Goal: Task Accomplishment & Management: Manage account settings

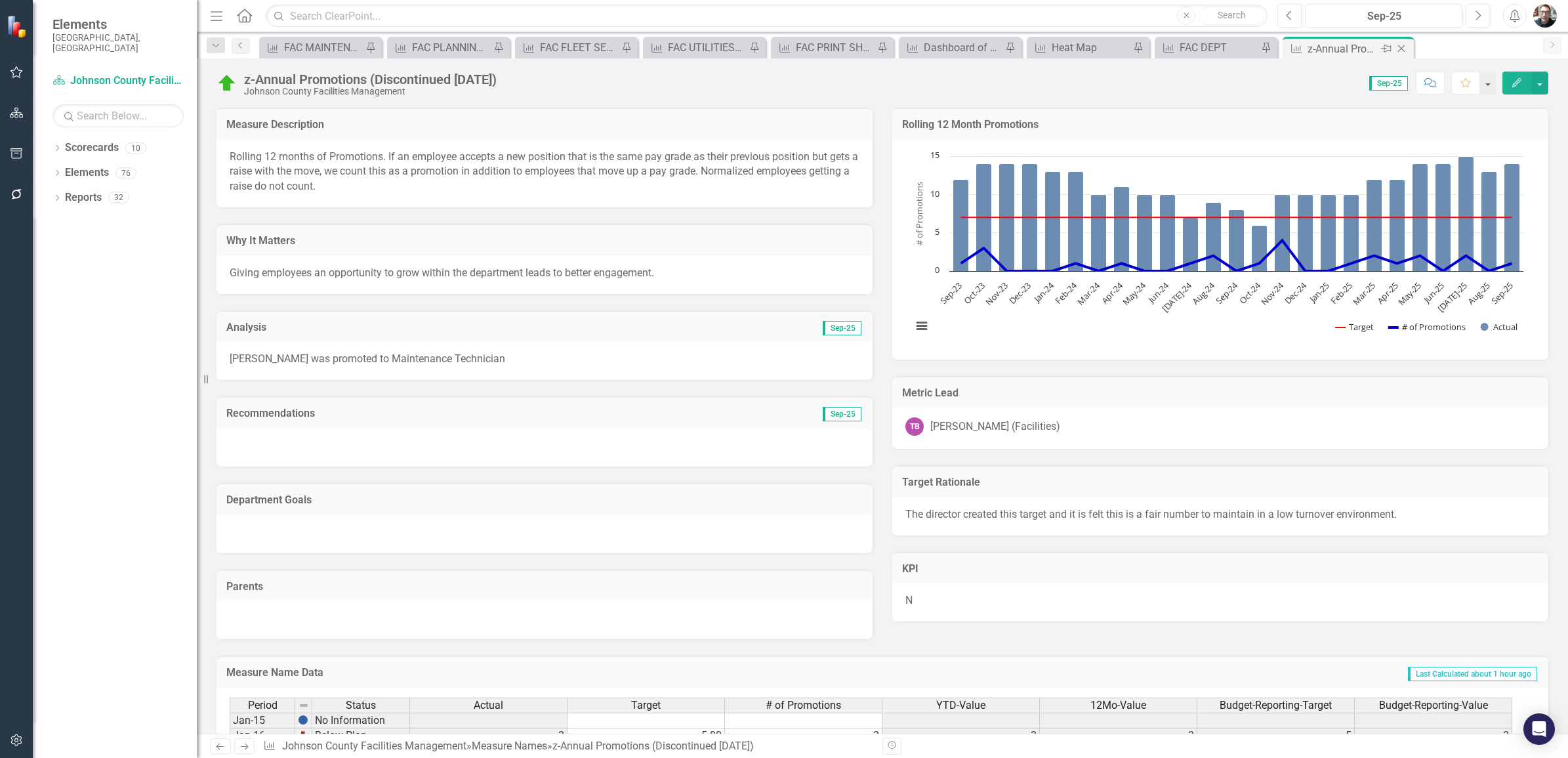
click at [1384, 46] on icon "Pin" at bounding box center [1387, 48] width 11 height 13
click at [1400, 47] on icon "Pin" at bounding box center [1405, 51] width 11 height 13
click at [1399, 47] on icon "Close" at bounding box center [1402, 48] width 13 height 11
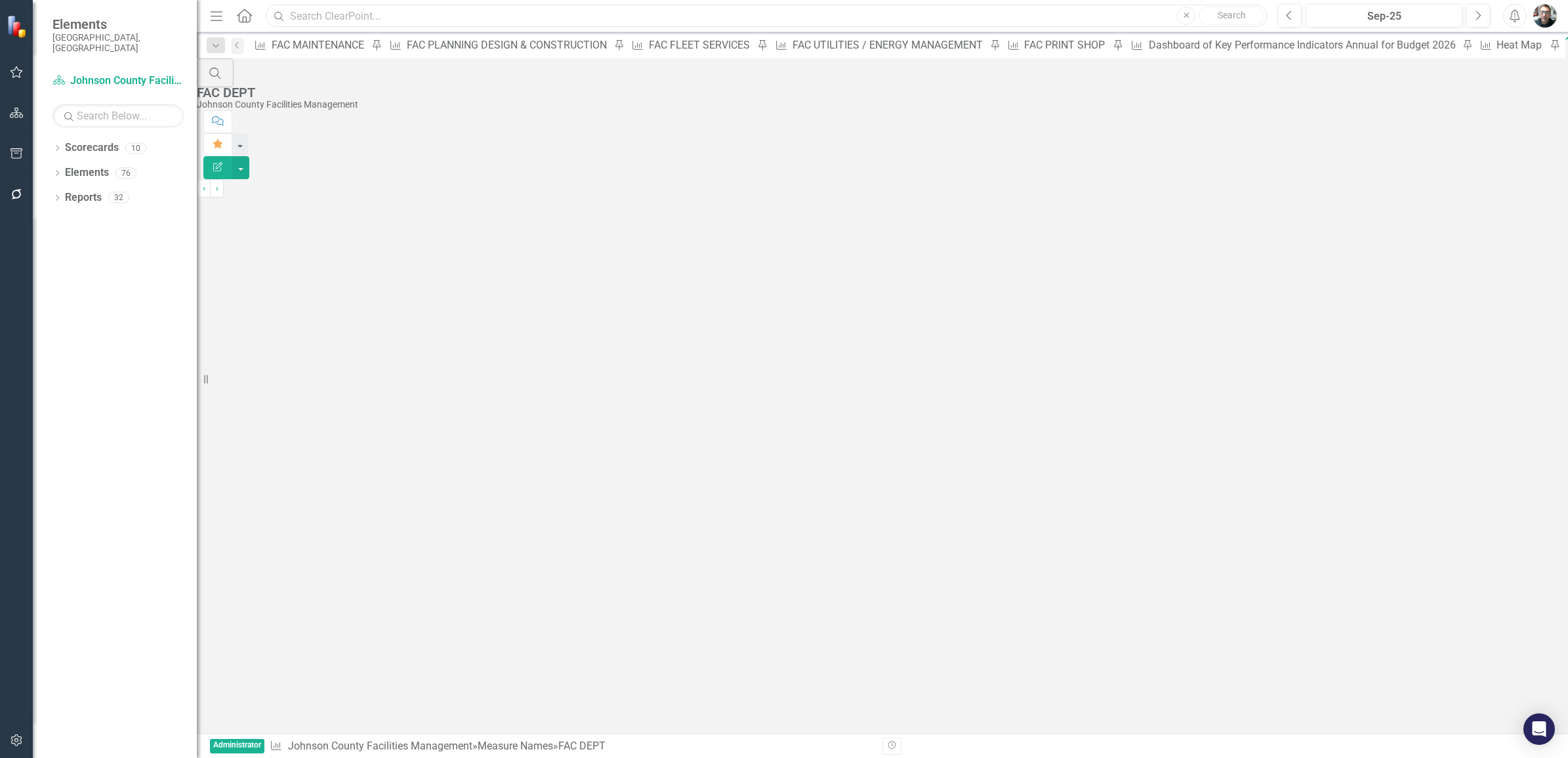
click at [443, 14] on input "text" at bounding box center [766, 17] width 1002 height 23
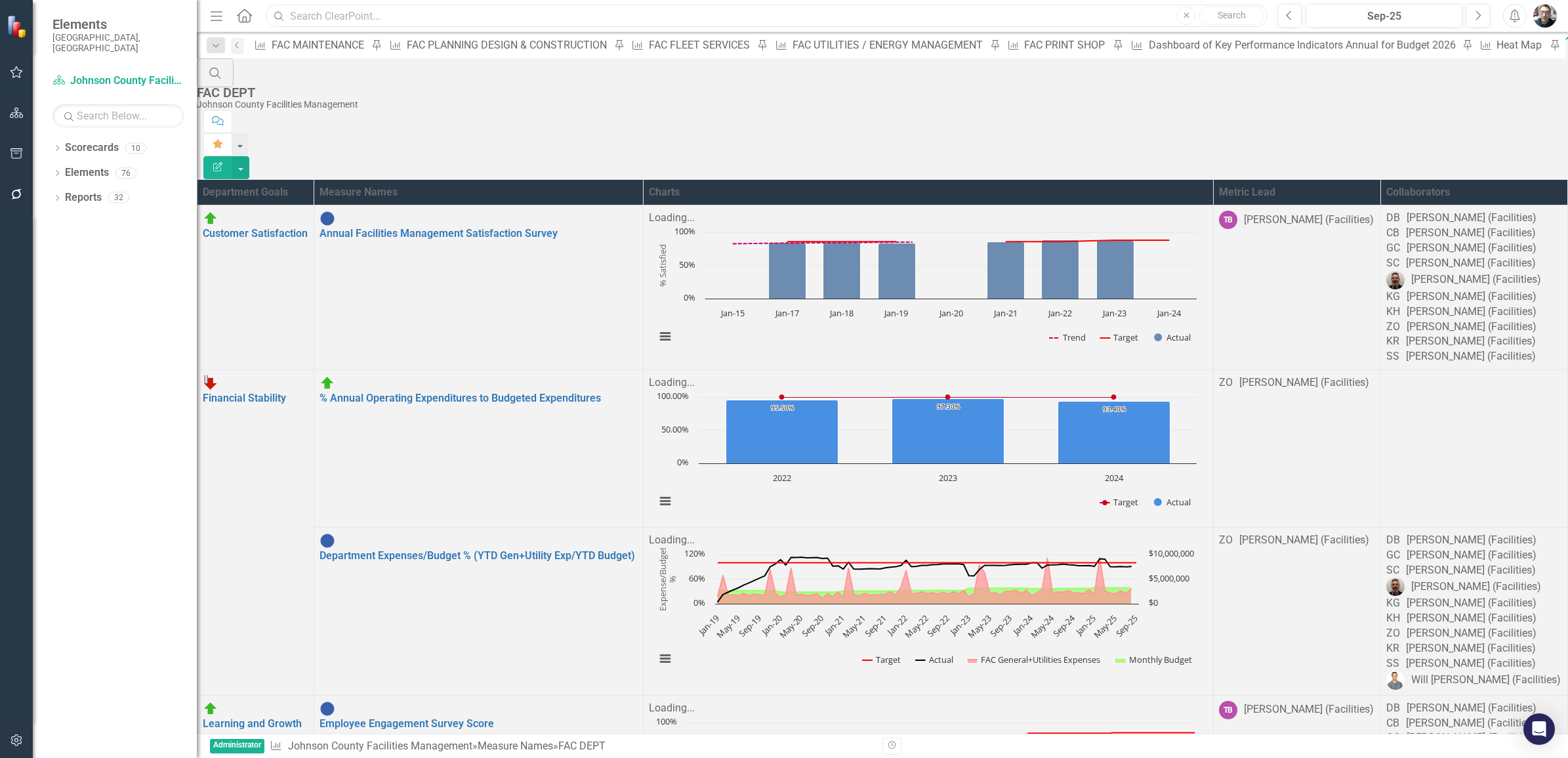
click at [546, 17] on input "text" at bounding box center [766, 17] width 1002 height 23
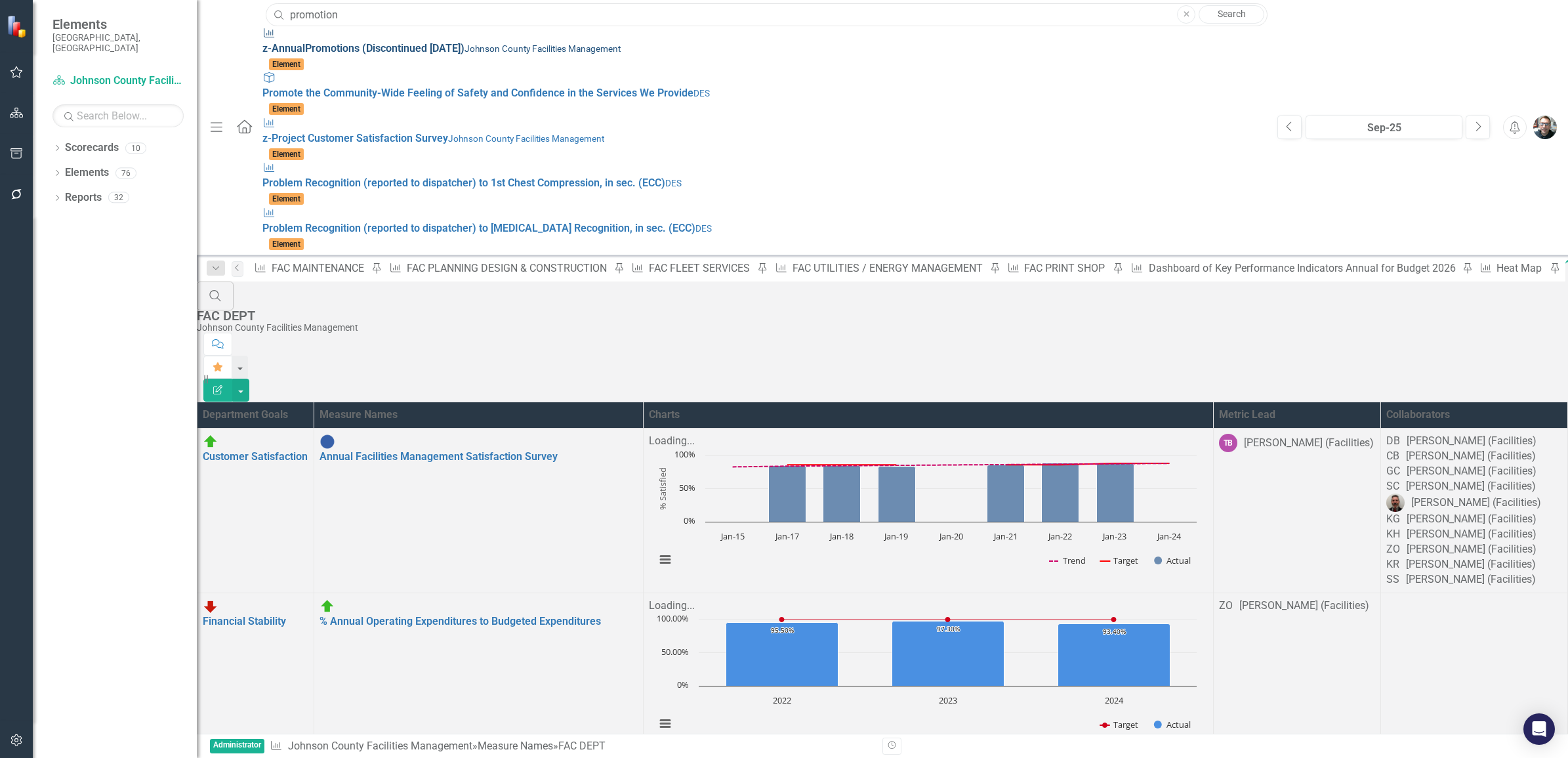
type input "promotion"
click at [346, 42] on span "z-Annual Promotion s (Discontinued April 2024)" at bounding box center [364, 47] width 202 height 12
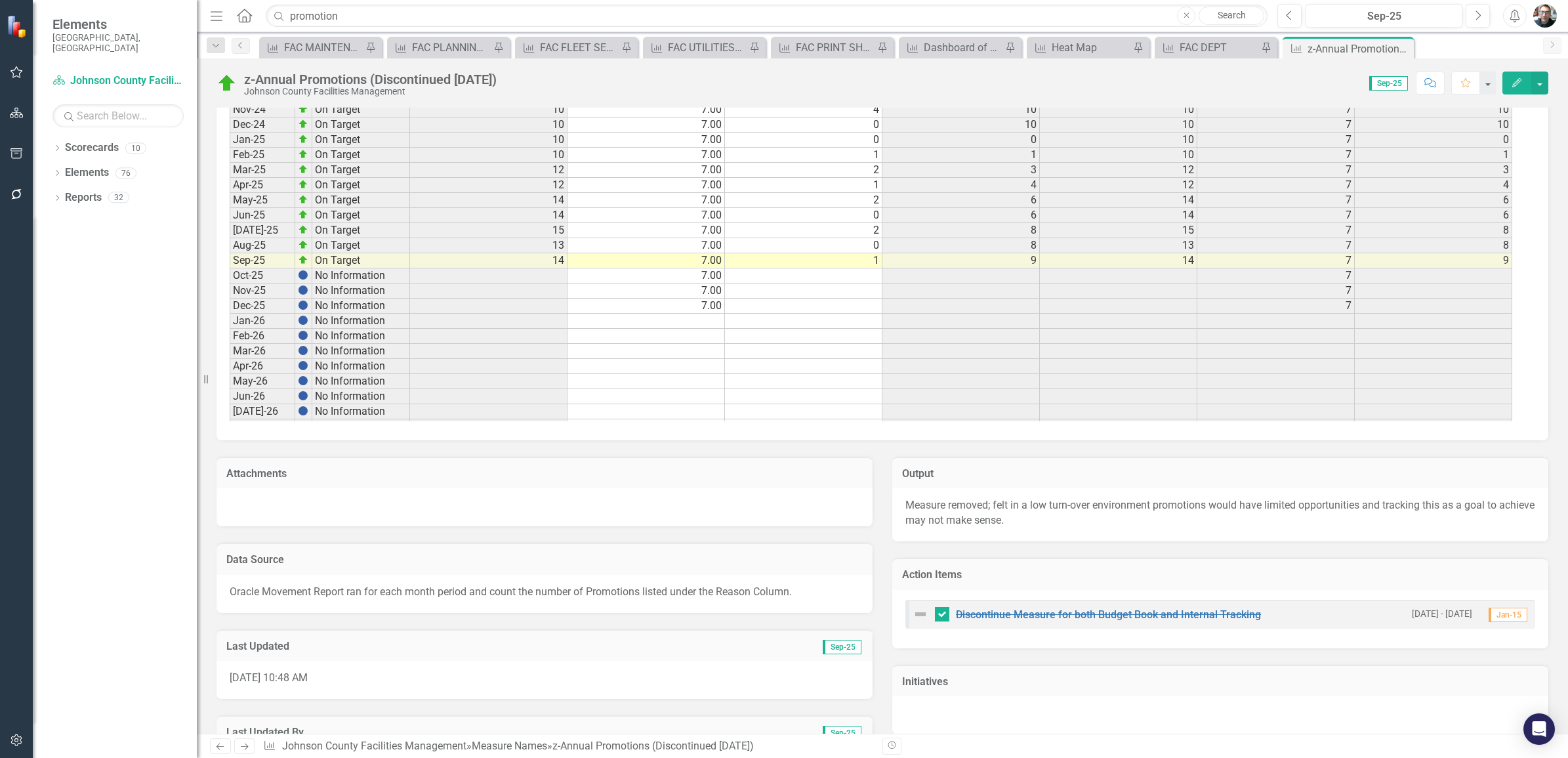
scroll to position [1559, 0]
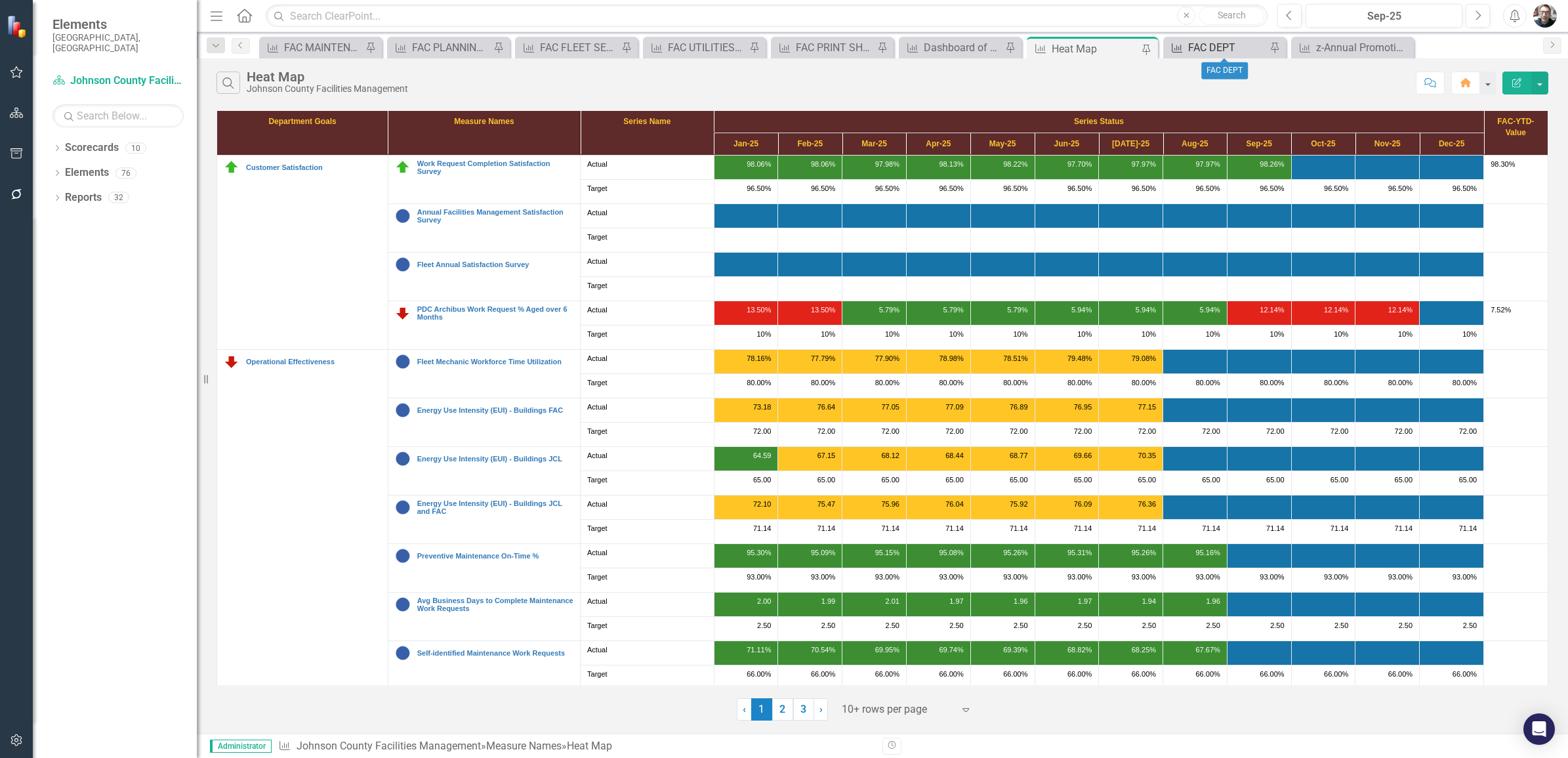
click at [1209, 46] on div "FAC DEPT" at bounding box center [1228, 47] width 78 height 17
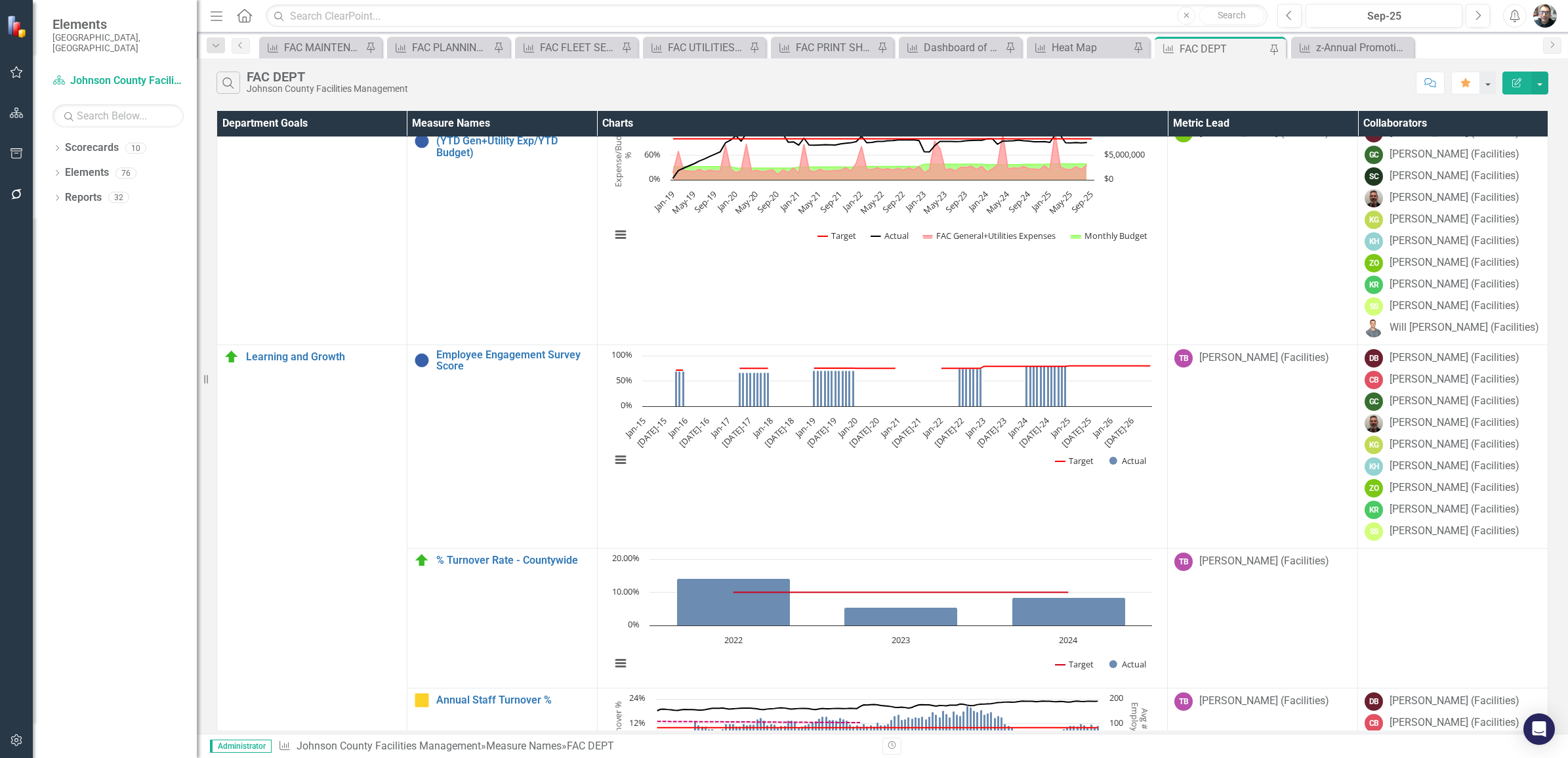
scroll to position [493, 0]
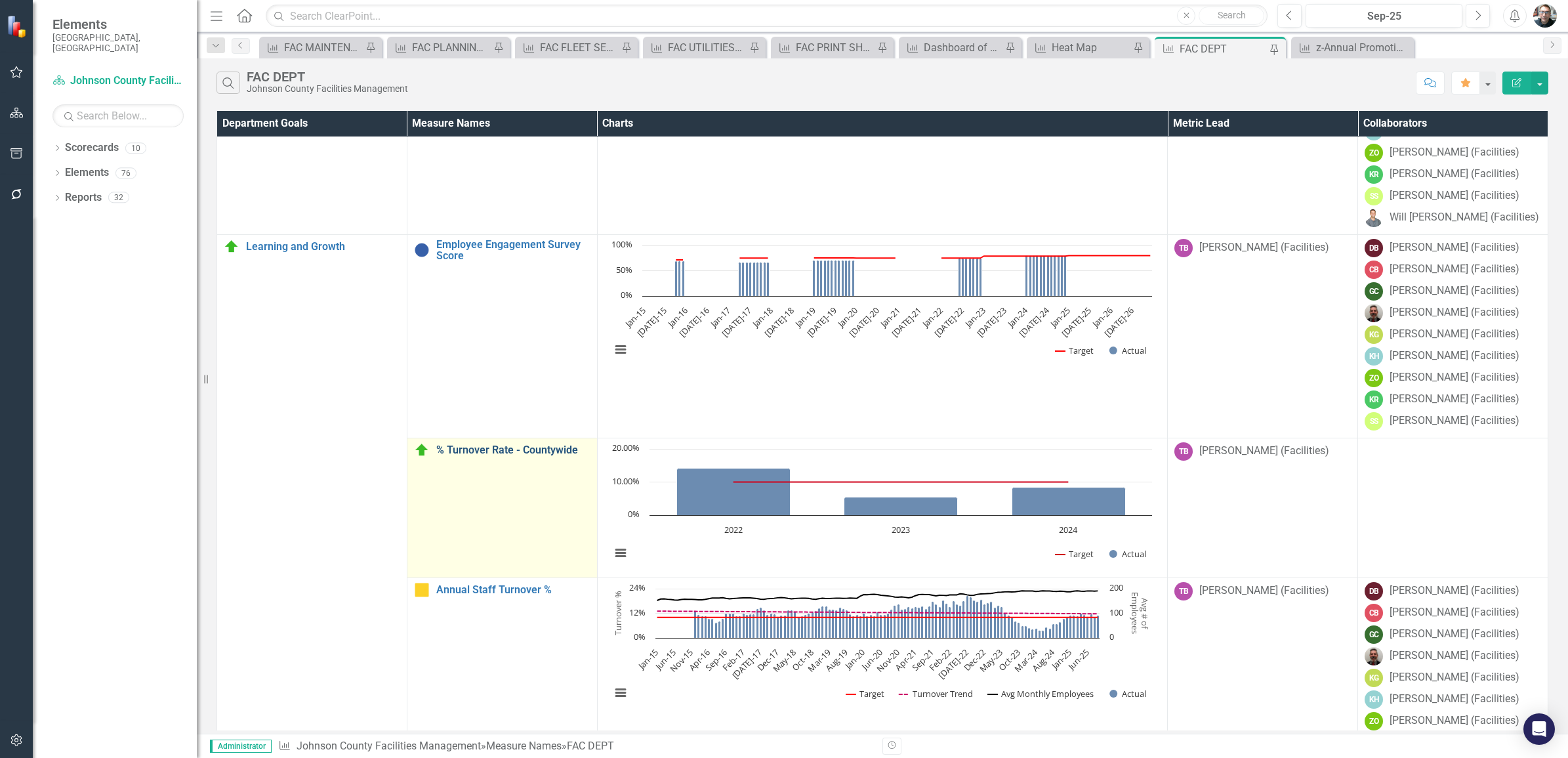
click at [542, 456] on link "% Turnover Rate - Countywide" at bounding box center [513, 450] width 154 height 12
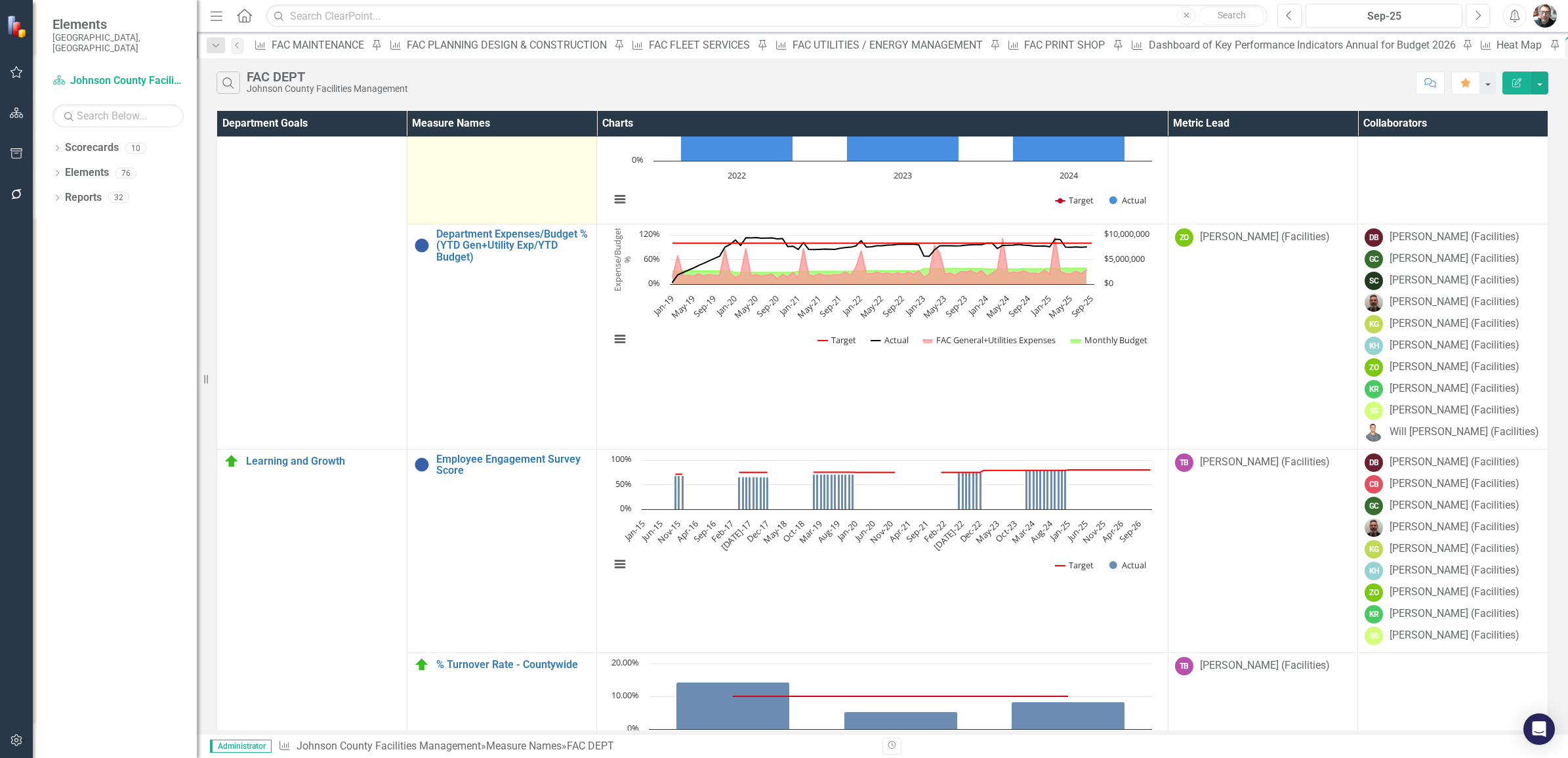
scroll to position [328, 0]
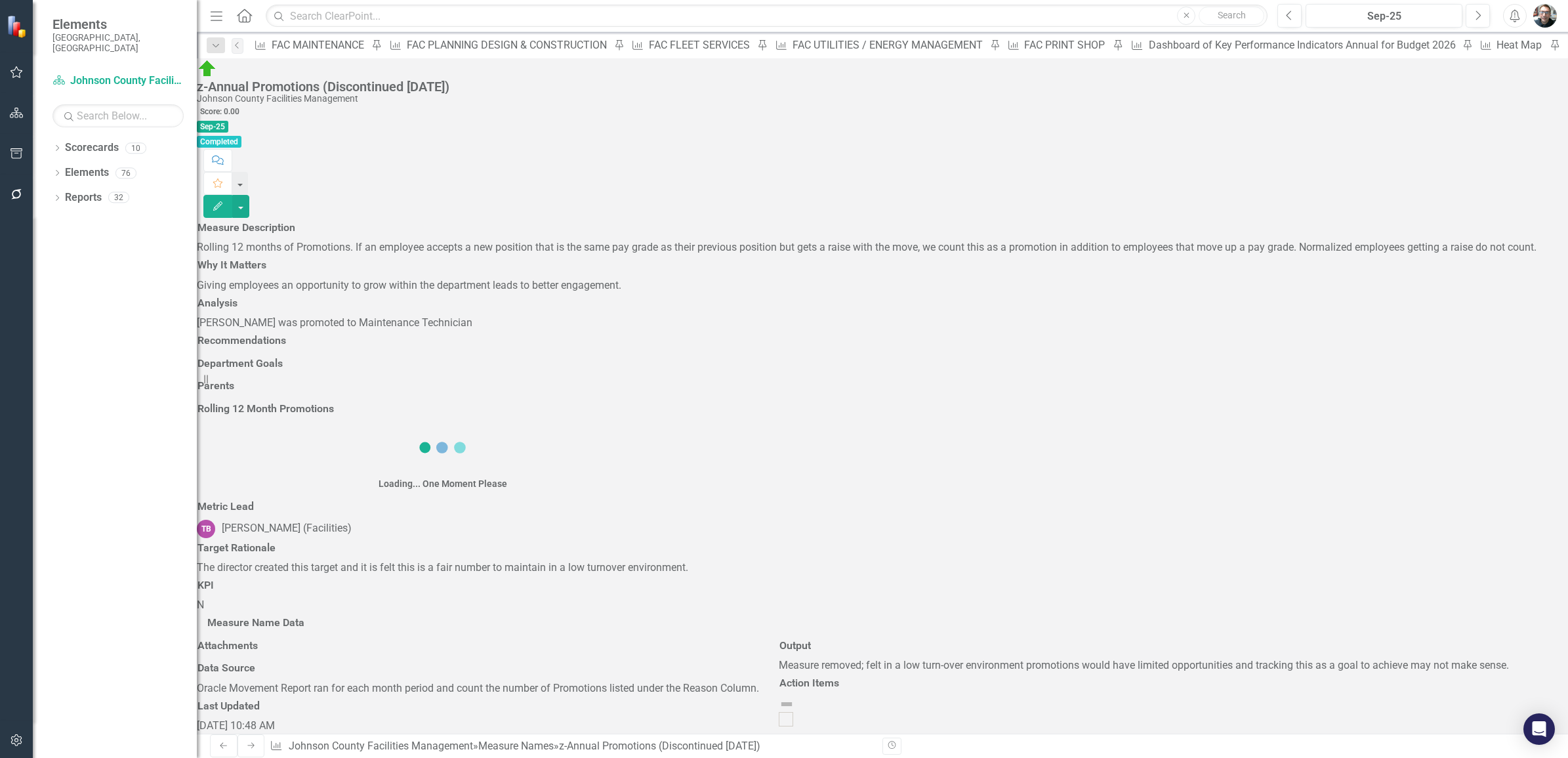
checkbox input "true"
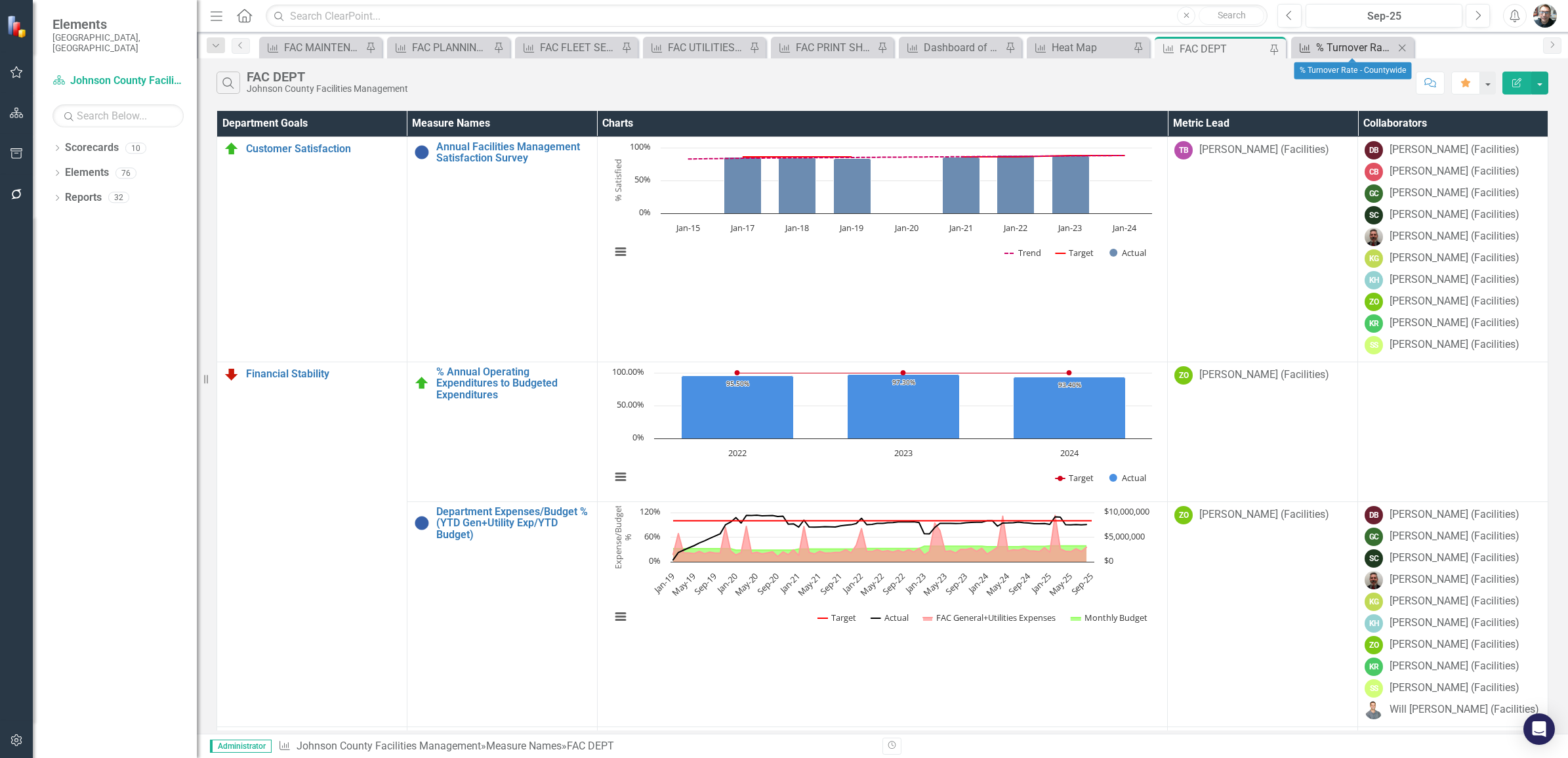
click at [1348, 48] on div "% Turnover Rate - Countywide" at bounding box center [1355, 47] width 78 height 17
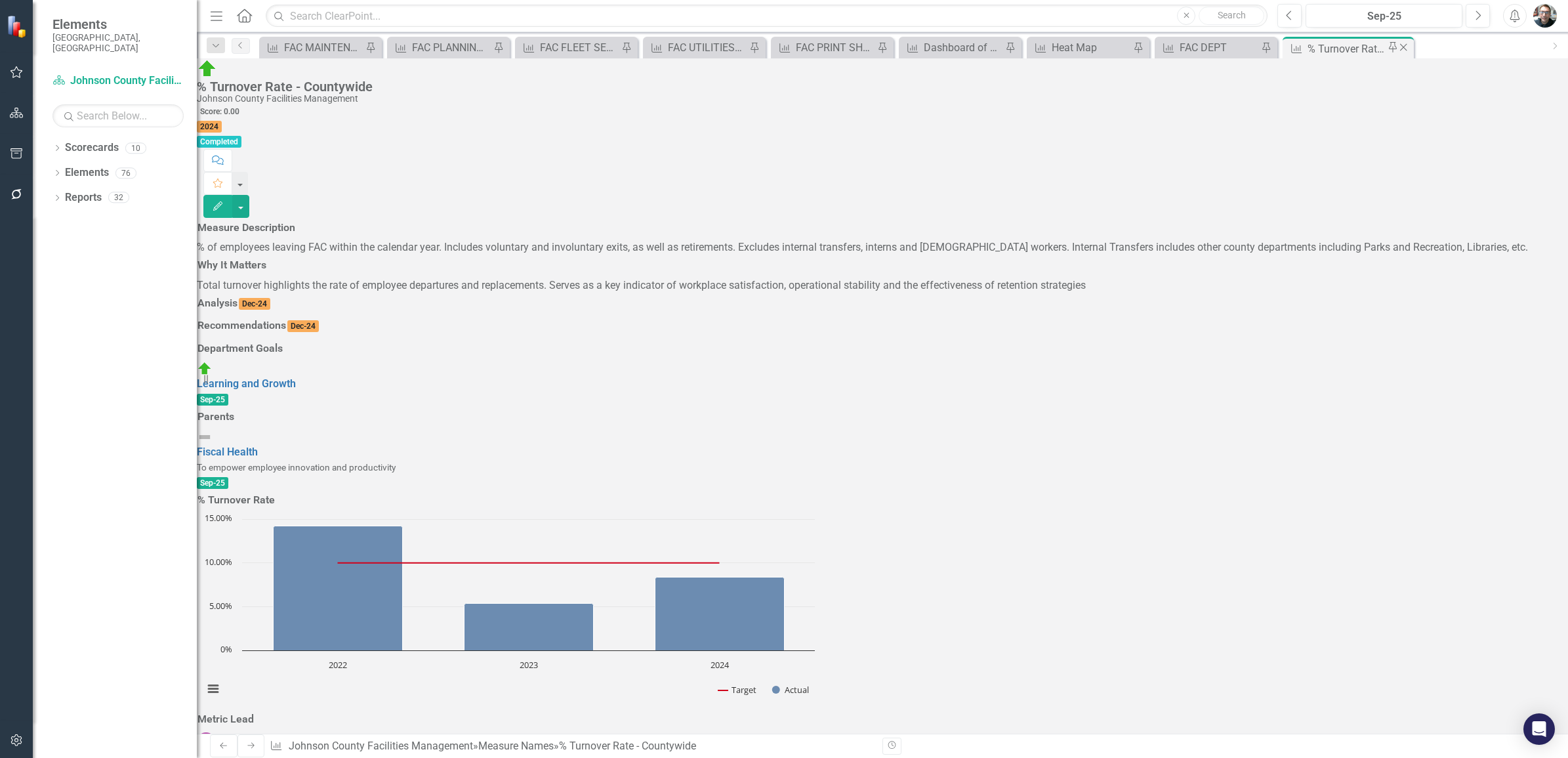
click at [1389, 48] on icon at bounding box center [1392, 47] width 7 height 11
click at [1399, 48] on icon at bounding box center [1402, 48] width 11 height 7
click at [1402, 47] on icon "Close" at bounding box center [1403, 47] width 13 height 11
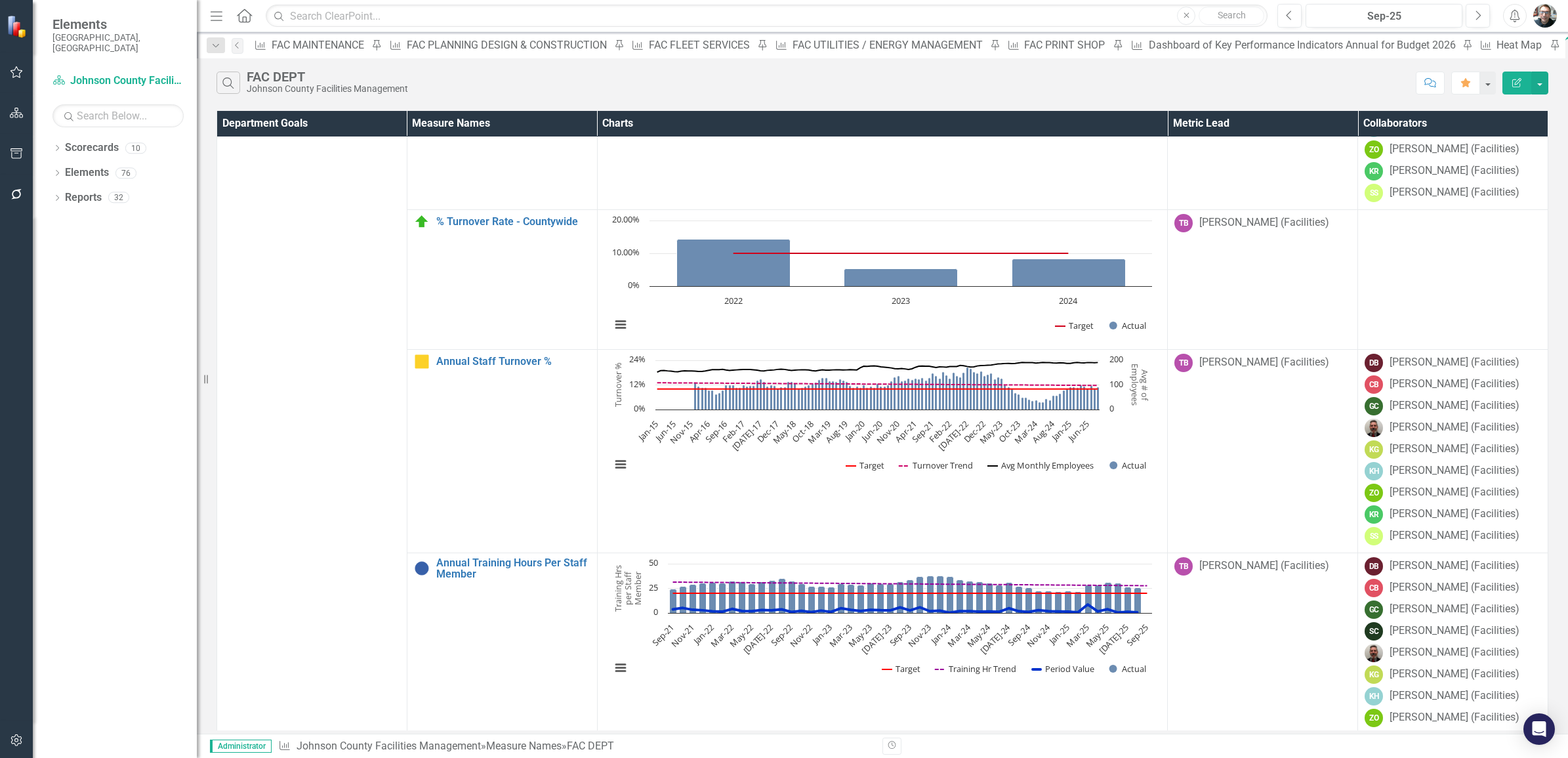
scroll to position [738, 0]
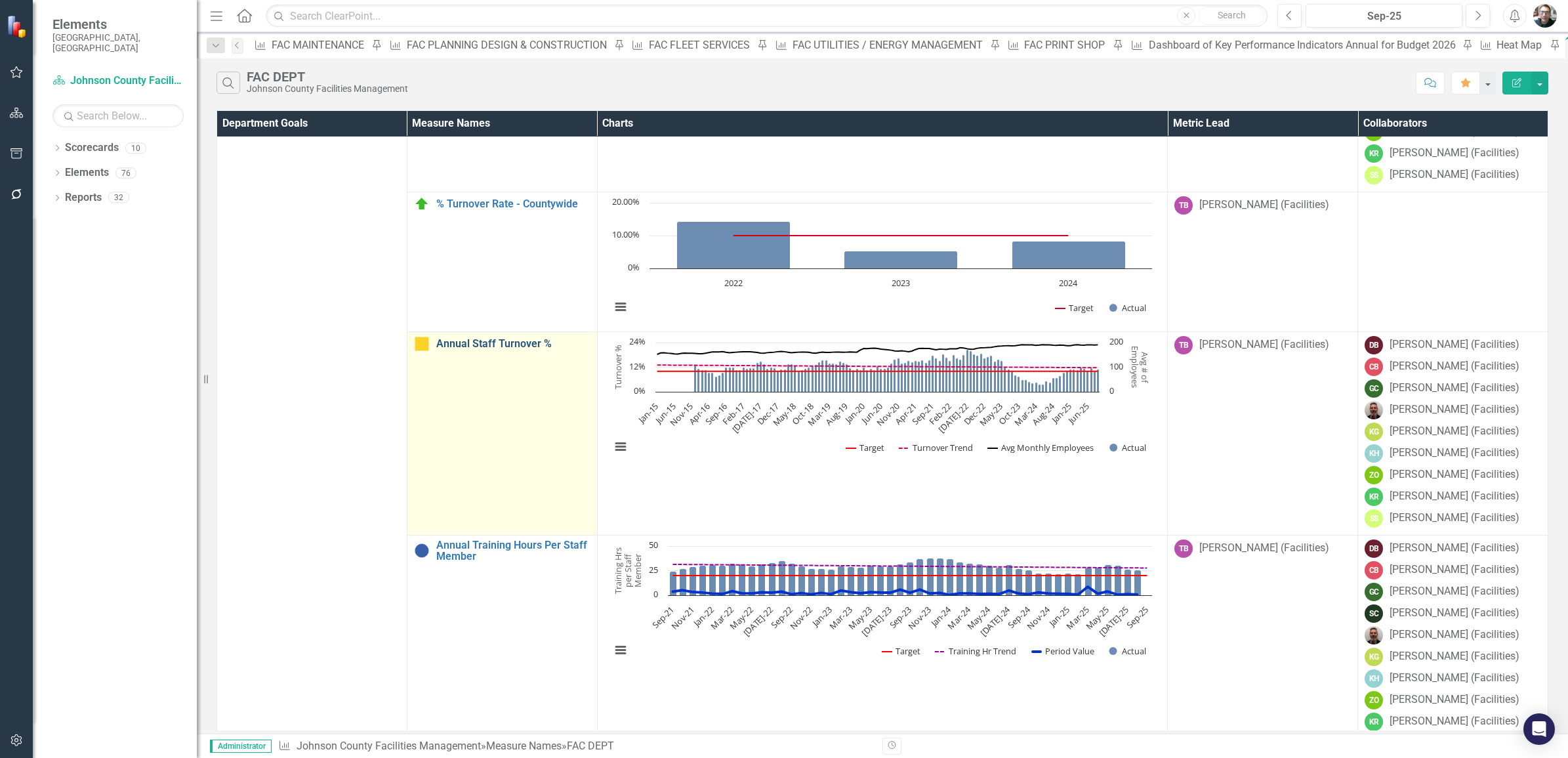
click at [512, 349] on link "Annual Staff Turnover %" at bounding box center [513, 344] width 154 height 12
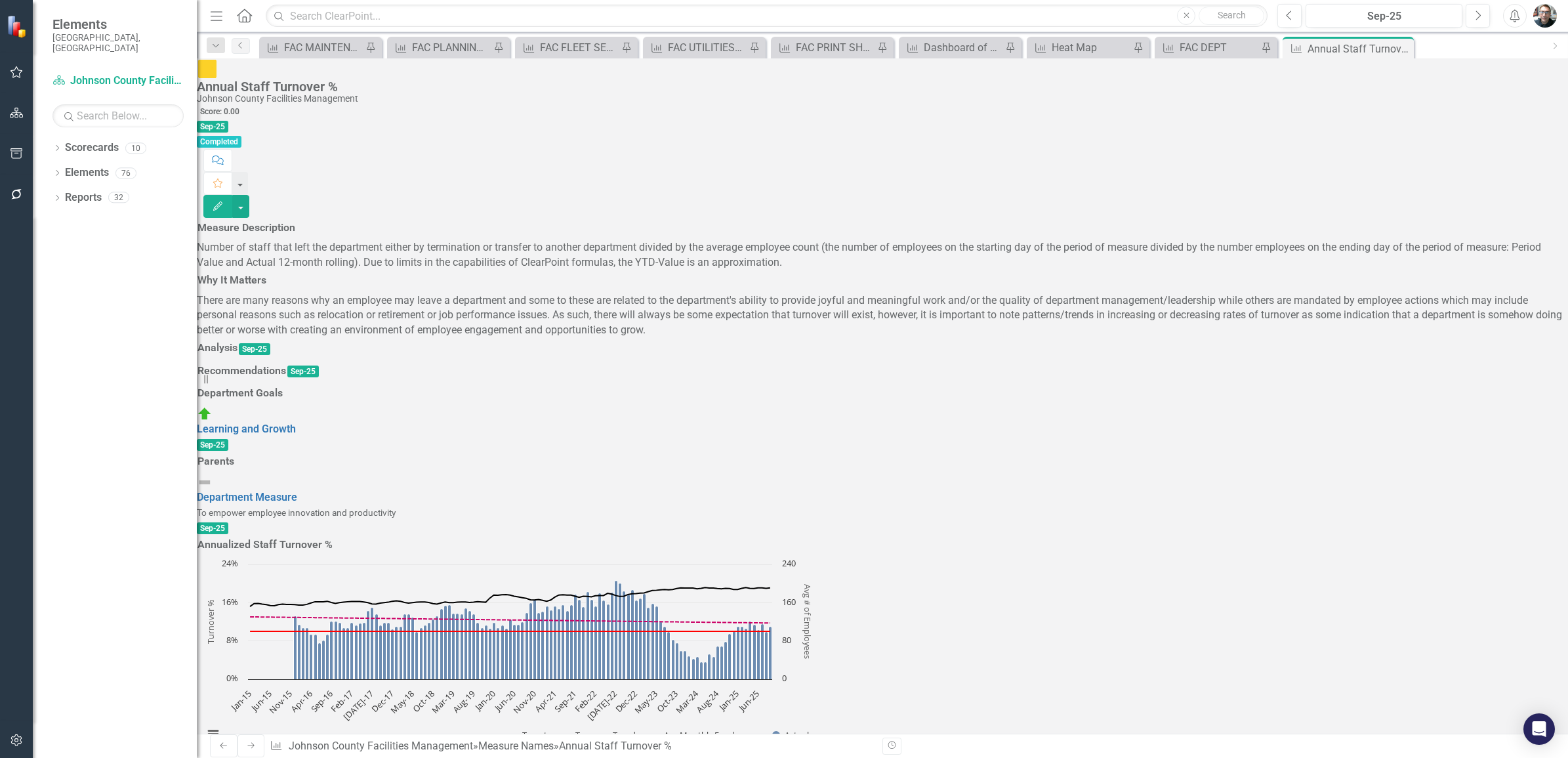
scroll to position [292, 0]
click at [238, 342] on h3 "Analysis" at bounding box center [217, 348] width 40 height 12
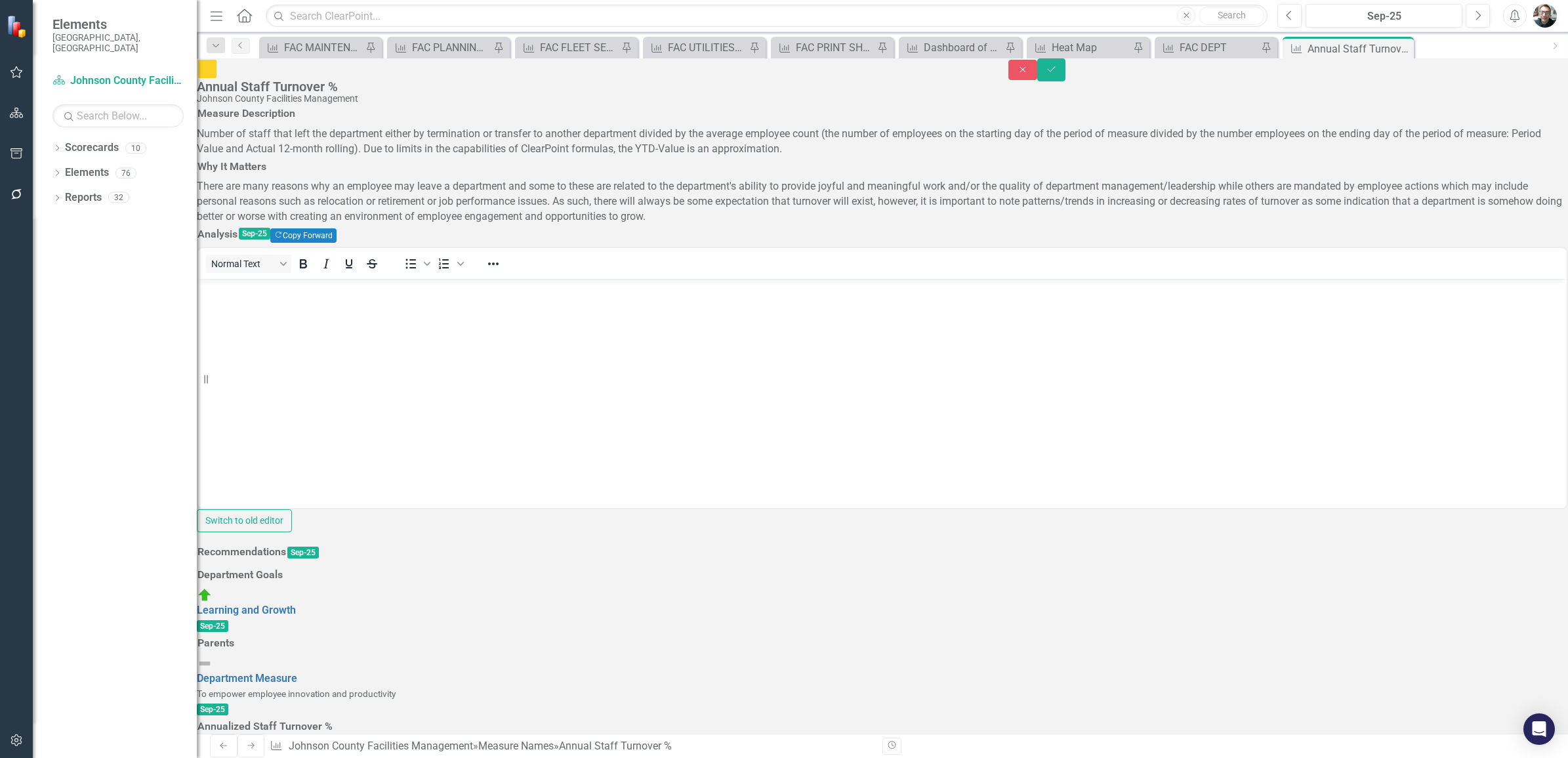
scroll to position [0, 0]
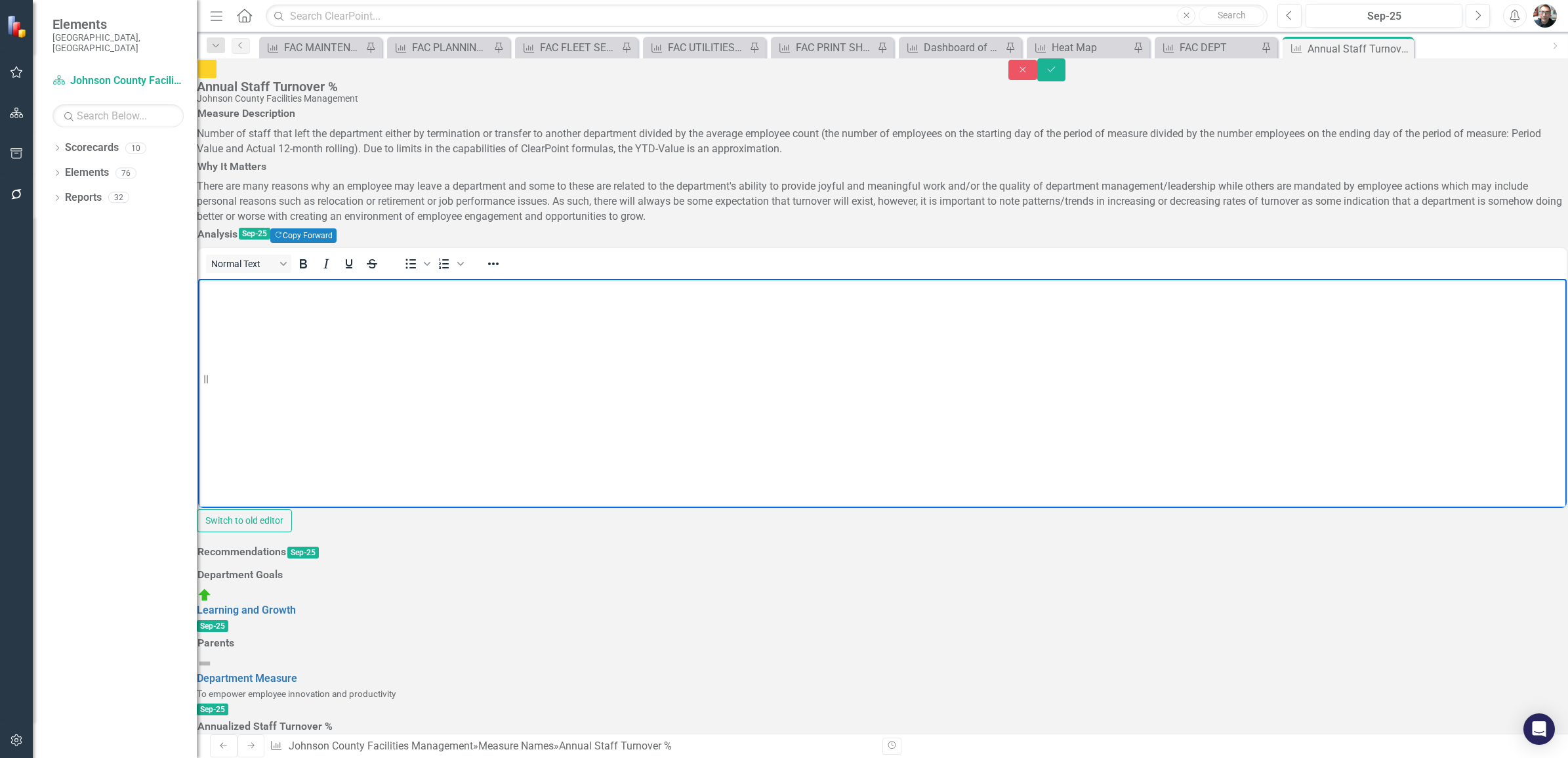
click at [305, 334] on body "Rich Text Area. Press ALT-0 for help." at bounding box center [883, 377] width 1369 height 197
click at [285, 339] on body "Rich Text Area. Press ALT-0 for help." at bounding box center [883, 377] width 1369 height 197
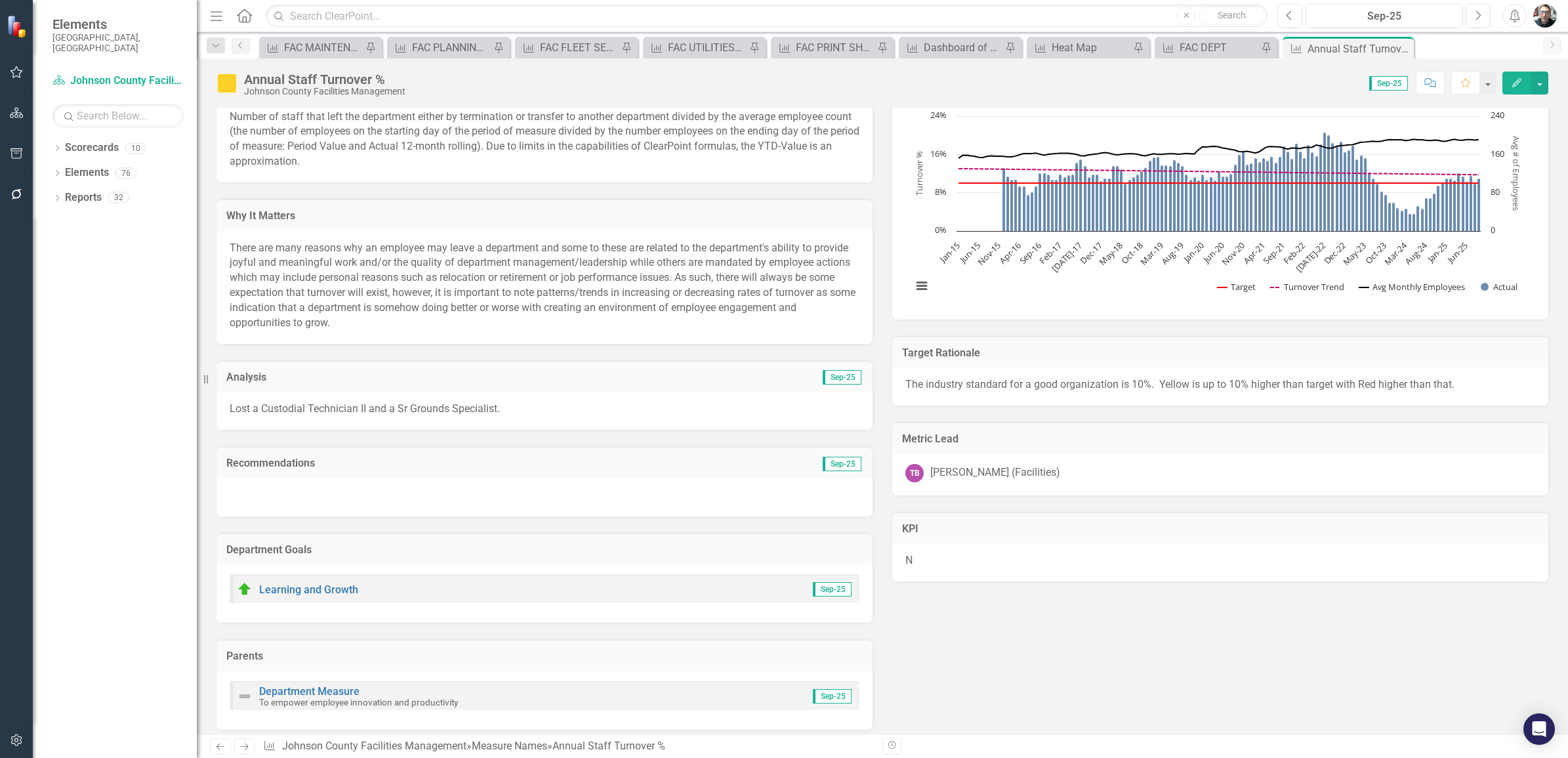
scroll to position [15, 0]
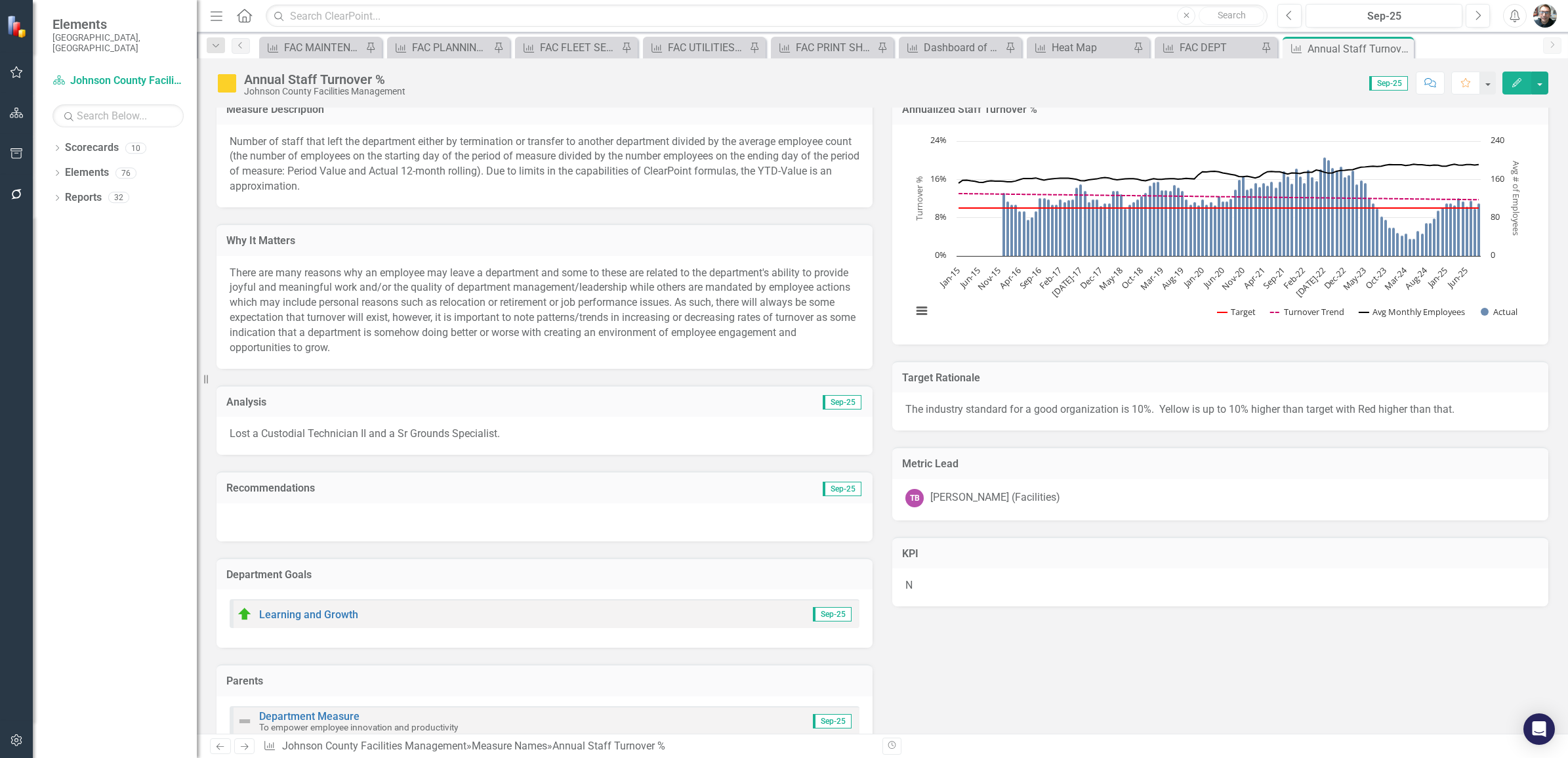
click at [250, 399] on h3 "Analysis" at bounding box center [385, 402] width 319 height 12
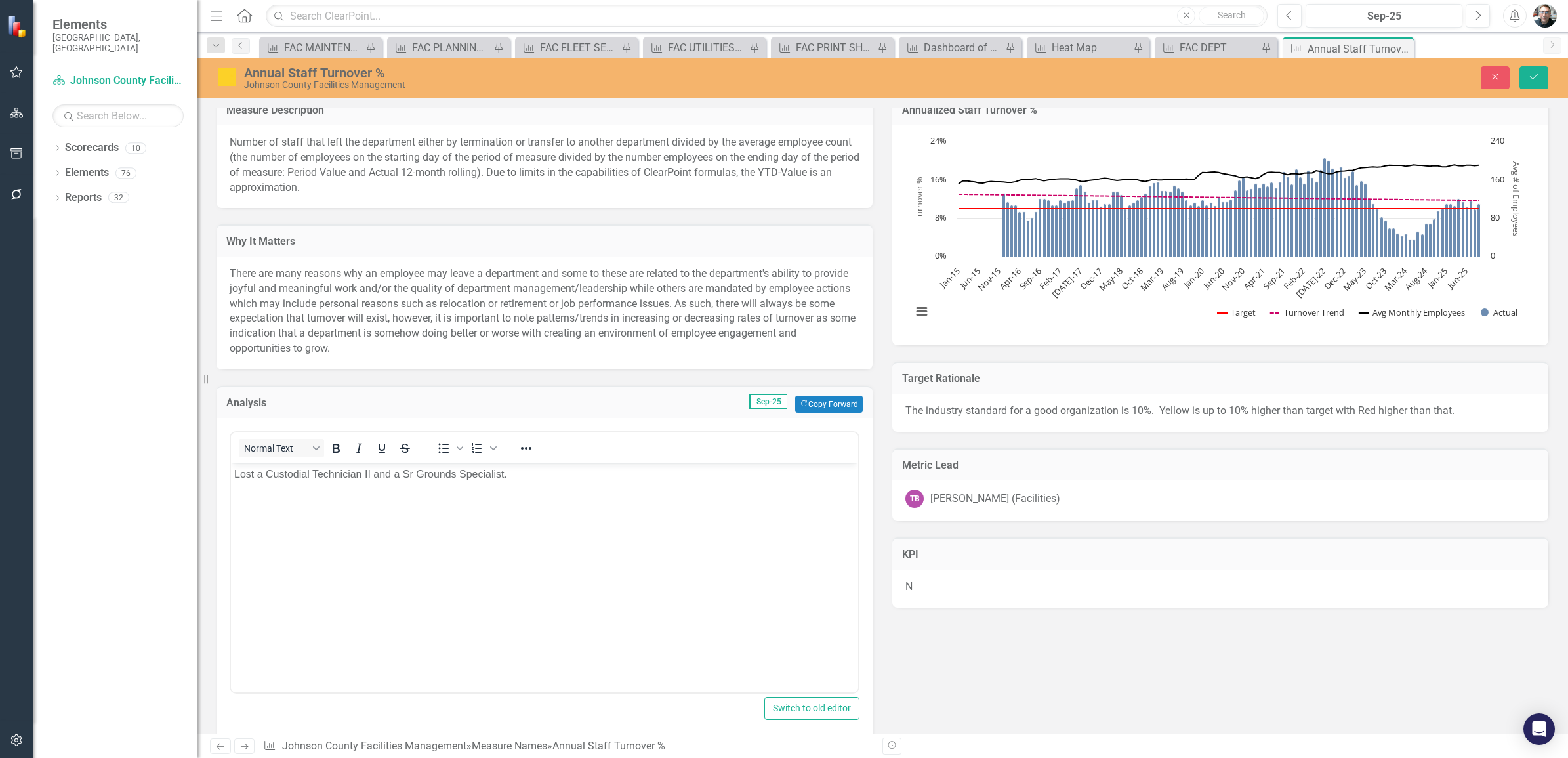
scroll to position [0, 0]
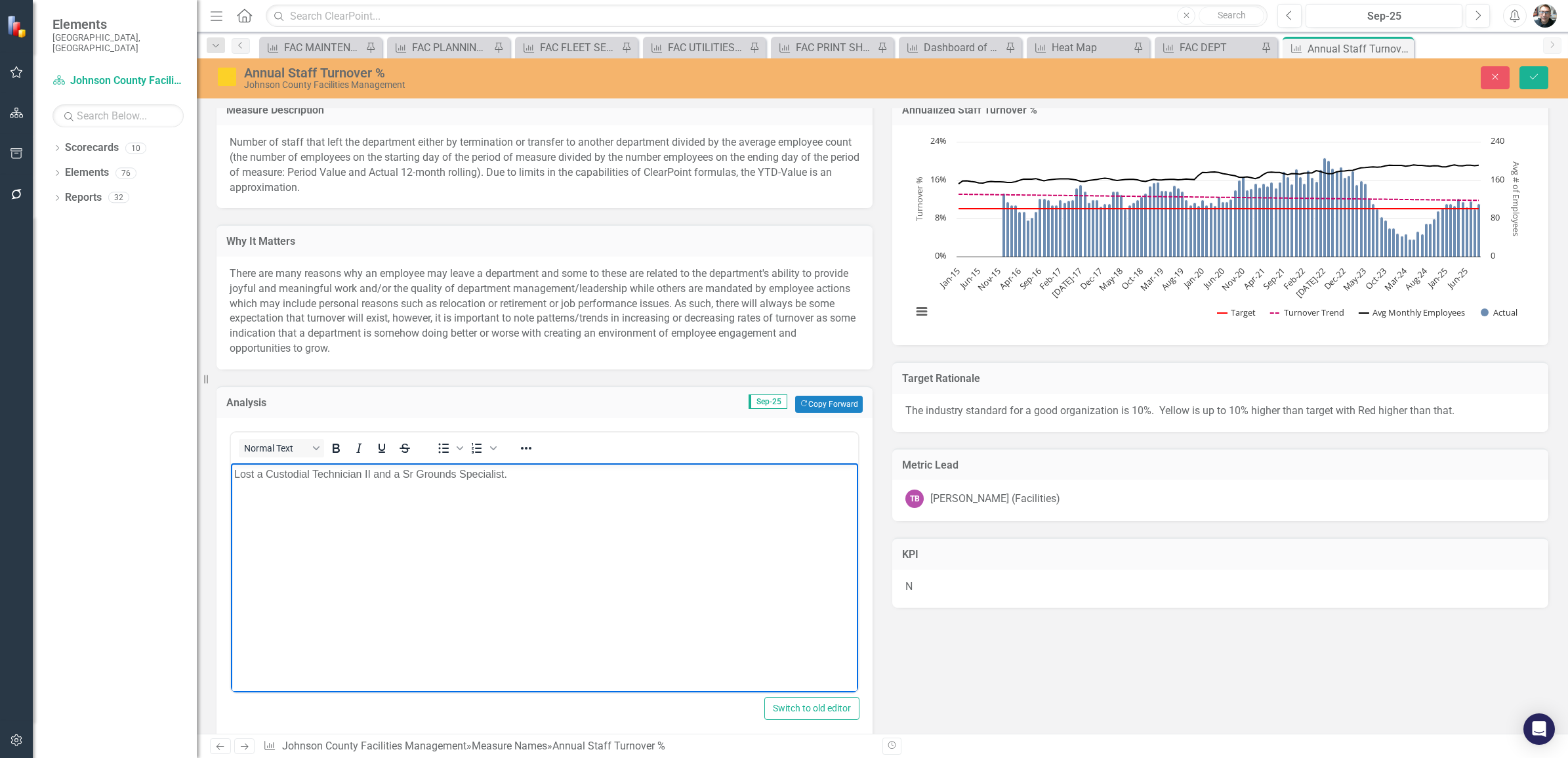
click at [525, 474] on p "Lost a Custodial Technician II and a Sr Grounds Specialist." at bounding box center [545, 474] width 621 height 16
click at [605, 505] on p "4 people were hired: Accounting Technician II, Custodial Technician II," at bounding box center [545, 500] width 621 height 16
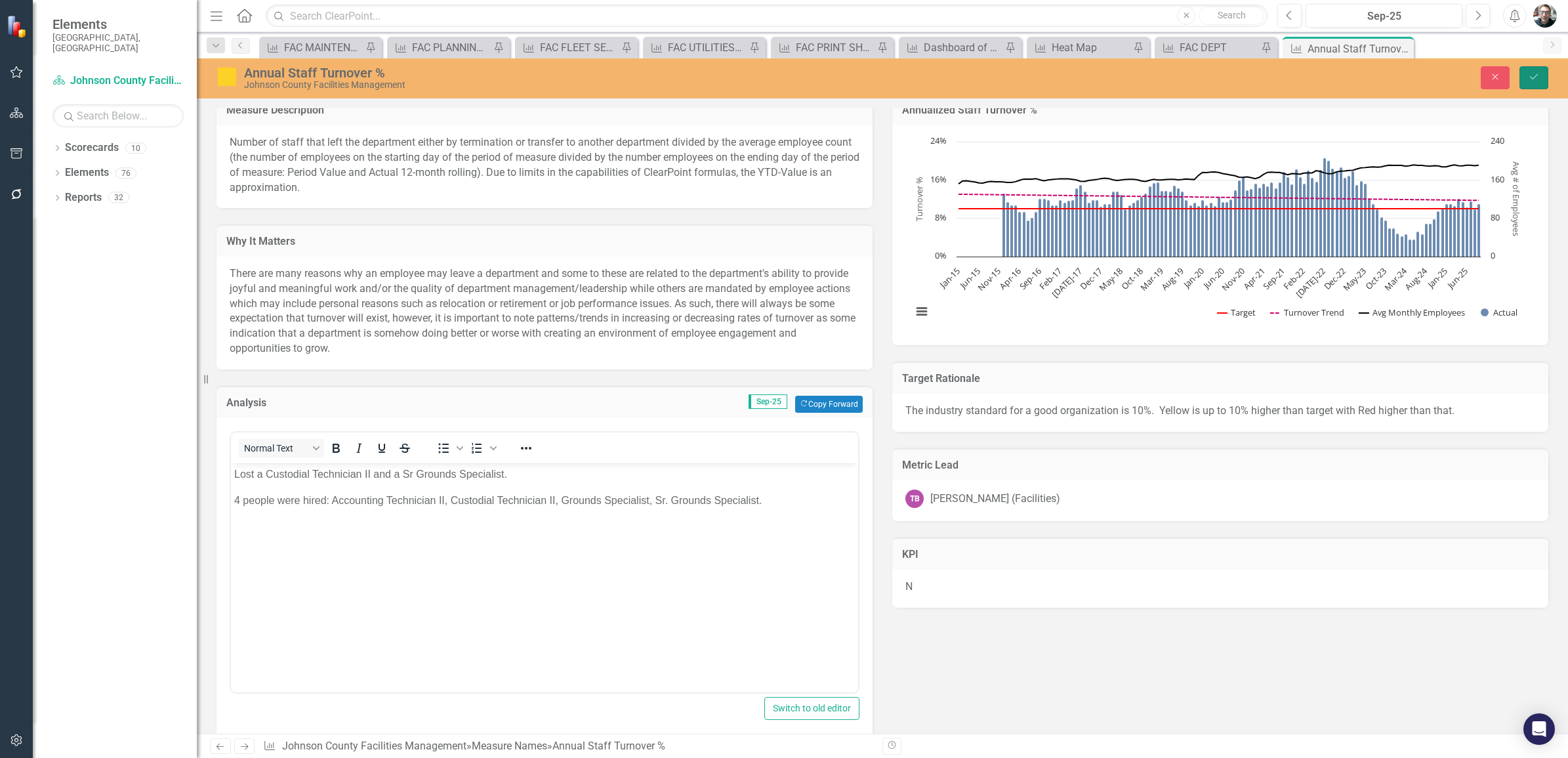
click at [1536, 72] on icon "Save" at bounding box center [1534, 77] width 12 height 9
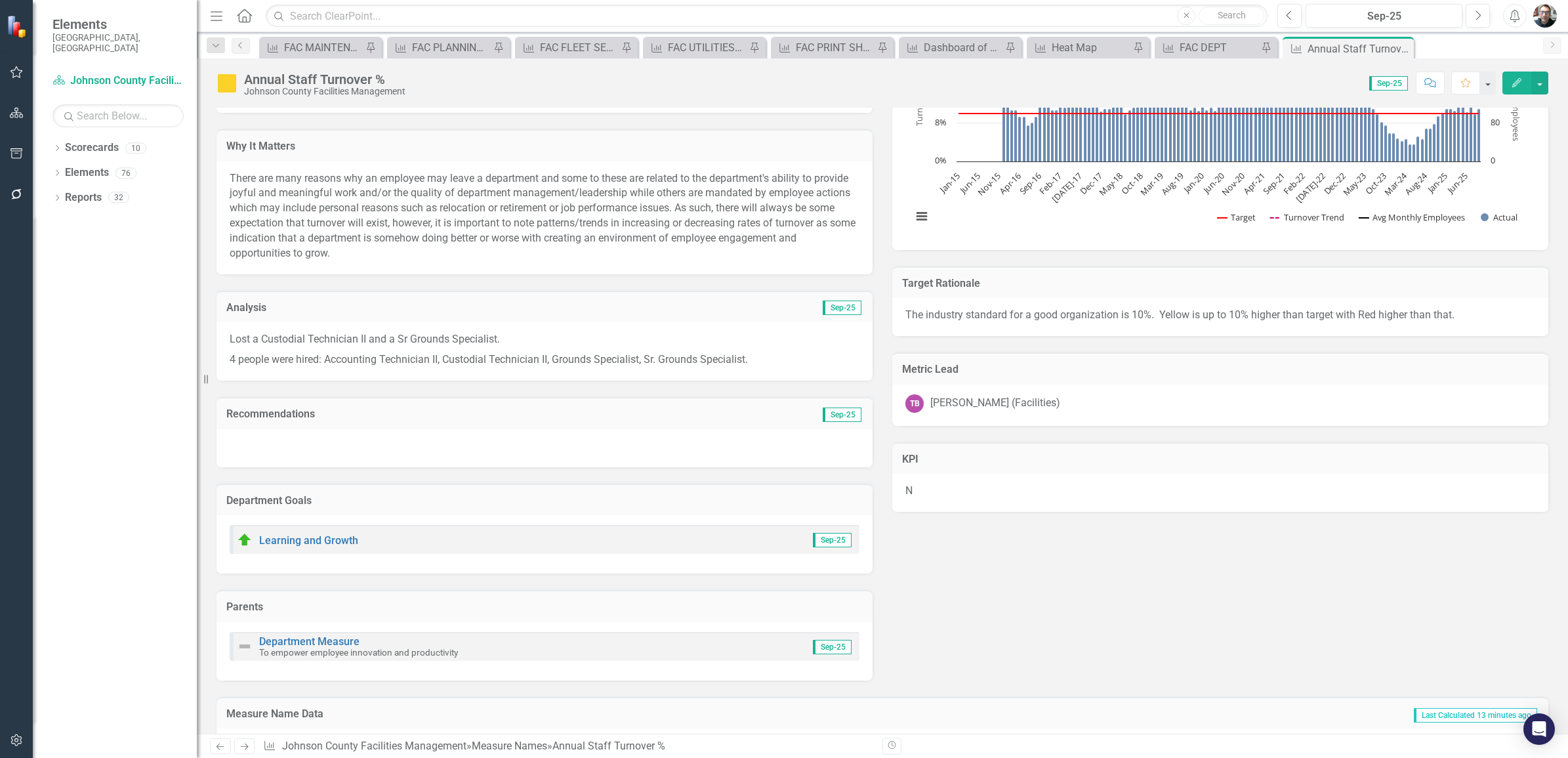
scroll to position [164, 0]
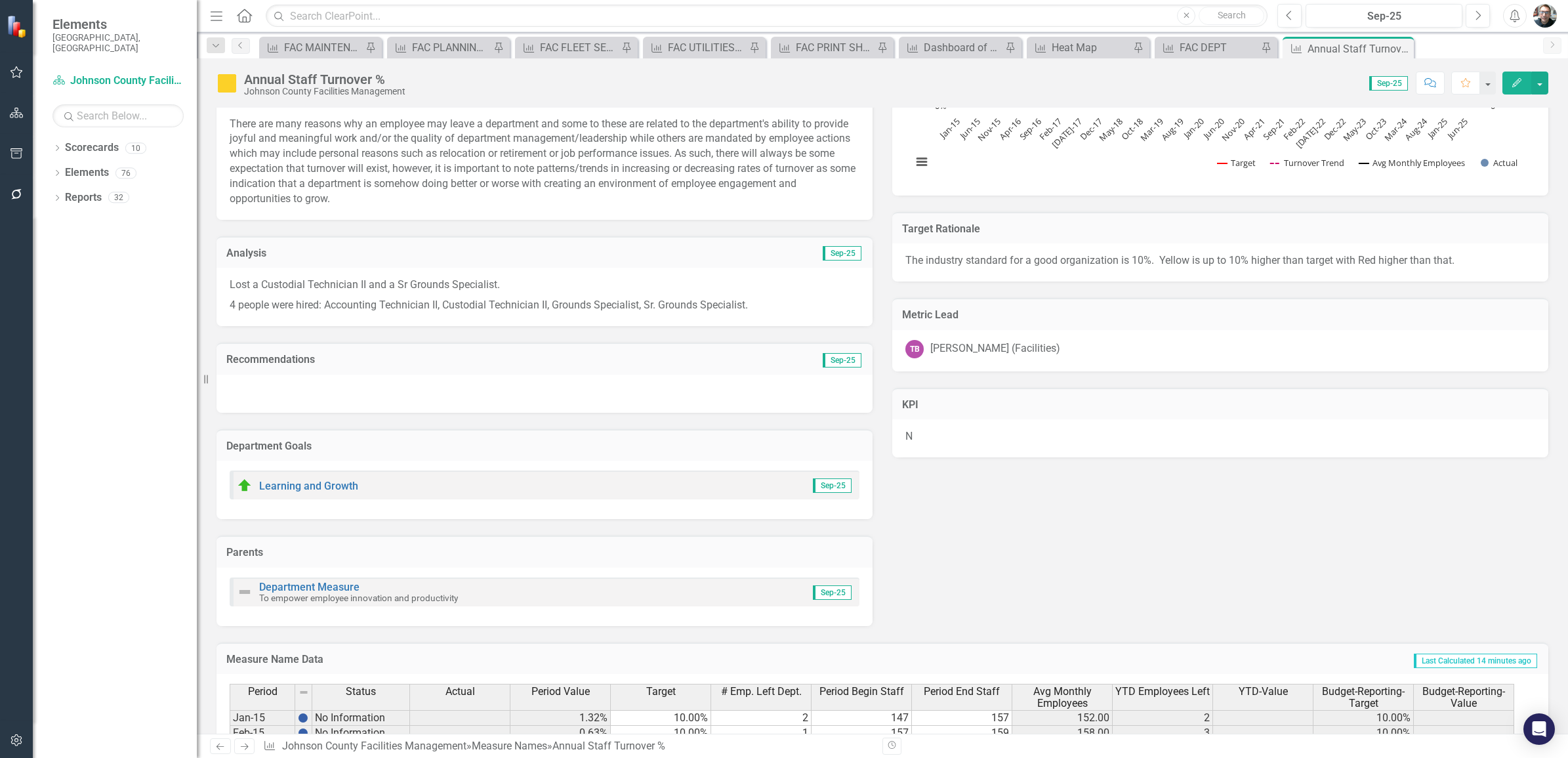
click at [331, 253] on h3 "Analysis" at bounding box center [385, 253] width 319 height 12
click at [331, 251] on h3 "Analysis" at bounding box center [385, 253] width 319 height 12
click at [261, 253] on h3 "Analysis" at bounding box center [385, 253] width 319 height 12
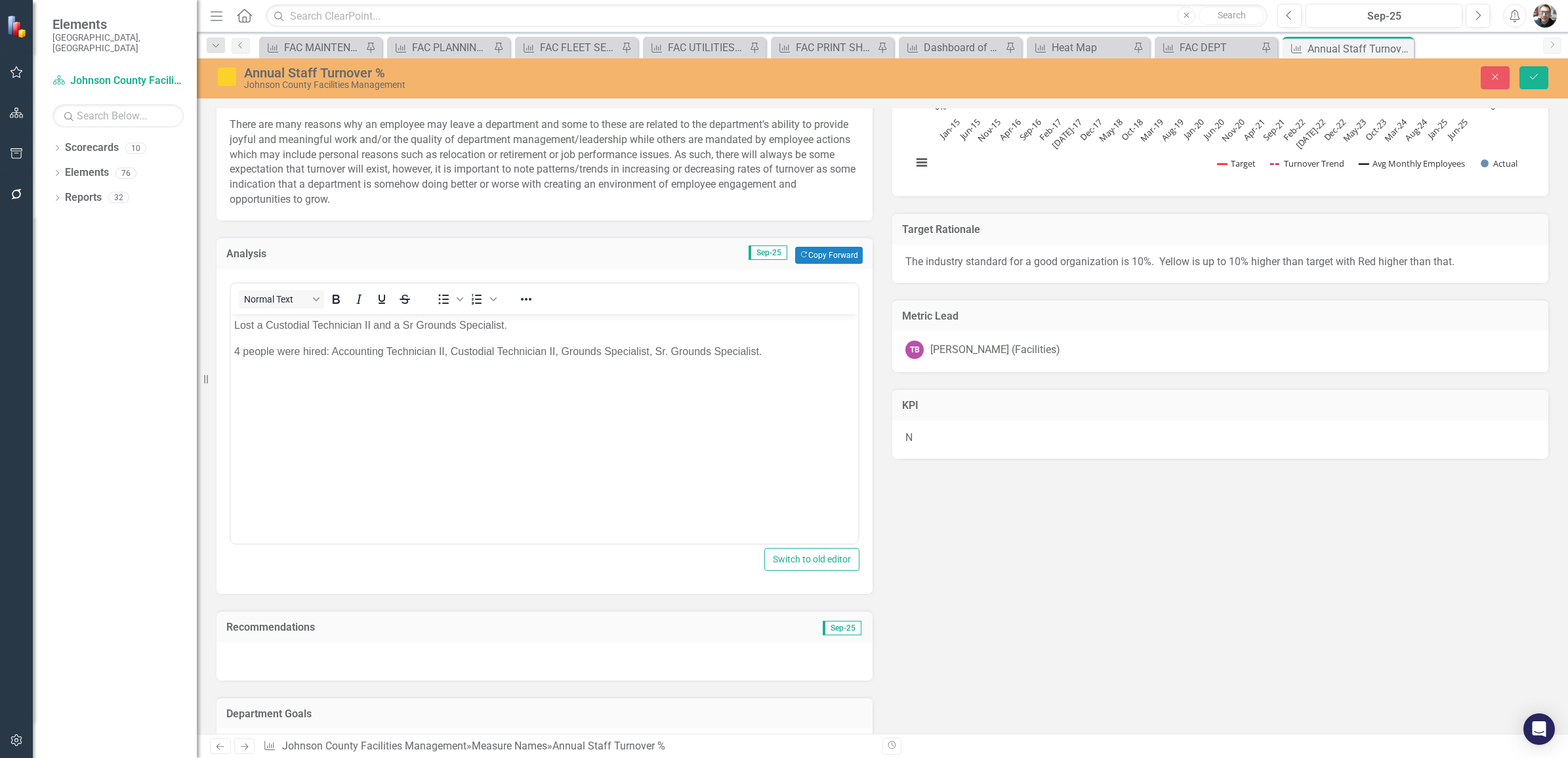
scroll to position [0, 0]
click at [789, 352] on p "4 people were hired: Accounting Technician II, Custodial Technician II, Grounds…" at bounding box center [545, 351] width 621 height 16
click at [1534, 71] on button "Save" at bounding box center [1534, 78] width 29 height 23
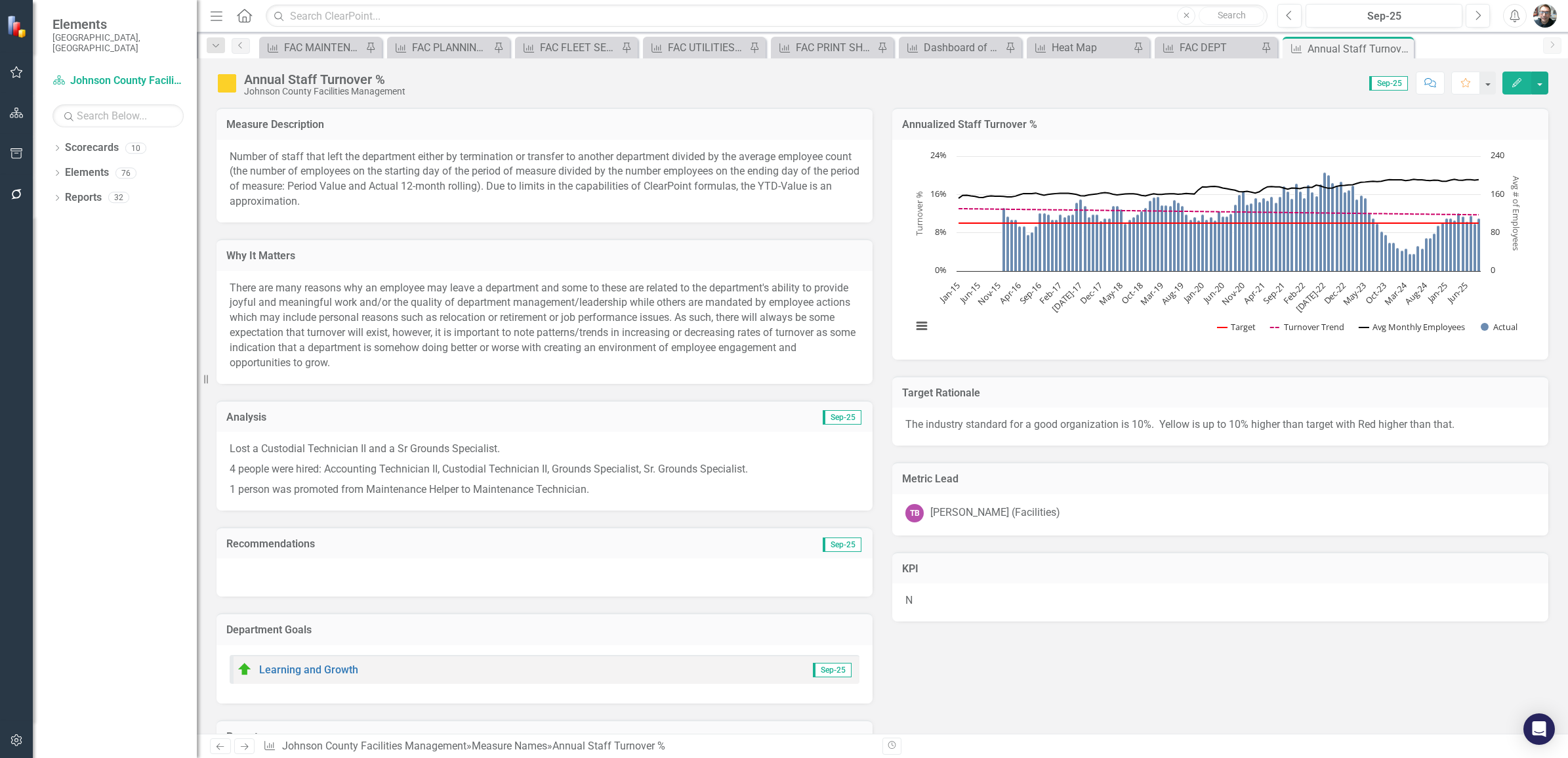
click at [1405, 709] on div "Measure Description Number of staff that left the department either by terminat…" at bounding box center [882, 451] width 1352 height 720
click at [1383, 46] on icon "Pin" at bounding box center [1387, 48] width 11 height 13
click at [1397, 47] on icon "Pin" at bounding box center [1402, 49] width 11 height 13
click at [1401, 47] on icon "Close" at bounding box center [1402, 48] width 13 height 11
